Goal: Find specific page/section: Find specific page/section

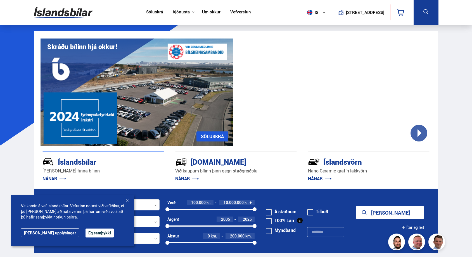
click at [205, 12] on link "Um okkur" at bounding box center [211, 12] width 18 height 6
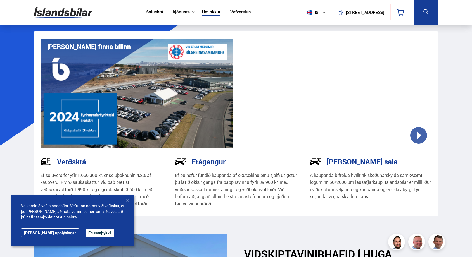
click at [87, 232] on button "Ég samþykki" at bounding box center [99, 233] width 28 height 9
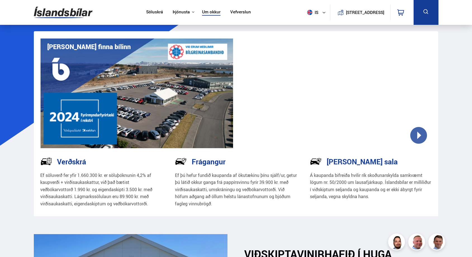
click at [147, 12] on link "Söluskrá" at bounding box center [154, 12] width 17 height 6
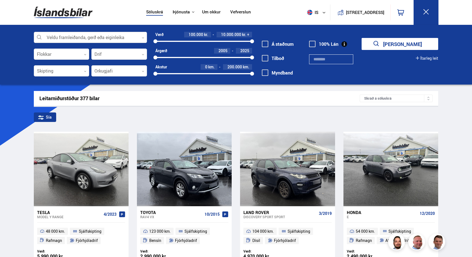
click at [137, 35] on div at bounding box center [90, 37] width 113 height 11
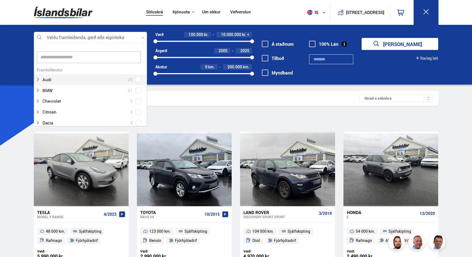
scroll to position [83, 111]
type input "******"
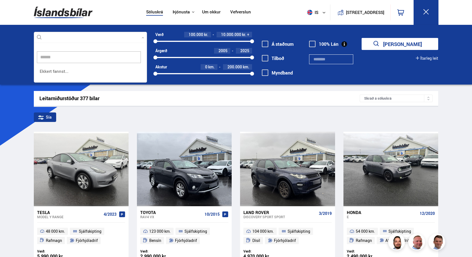
click at [399, 44] on button "[PERSON_NAME]" at bounding box center [399, 44] width 76 height 12
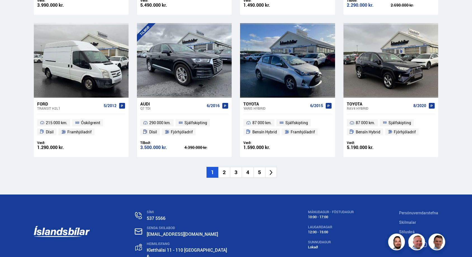
scroll to position [822, 0]
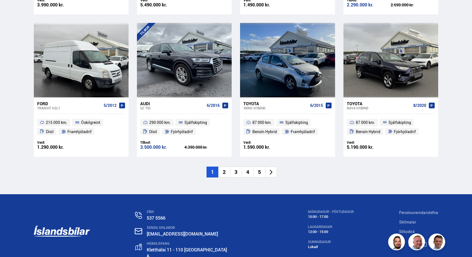
click at [225, 168] on li "2" at bounding box center [224, 172] width 12 height 11
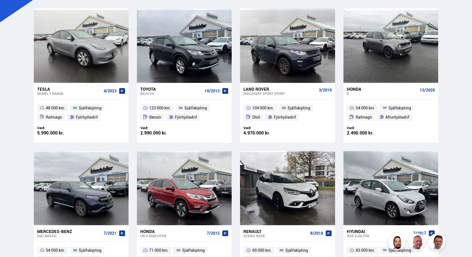
scroll to position [0, 0]
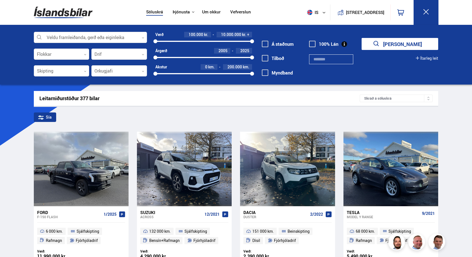
click at [146, 12] on link "Söluskrá" at bounding box center [154, 12] width 17 height 6
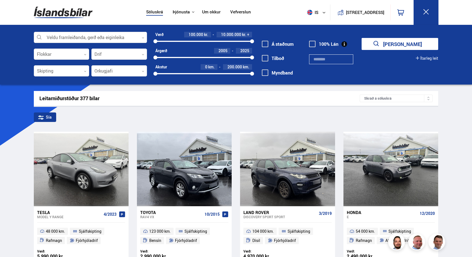
click at [203, 12] on link "Um okkur" at bounding box center [211, 12] width 18 height 6
